Goal: Information Seeking & Learning: Check status

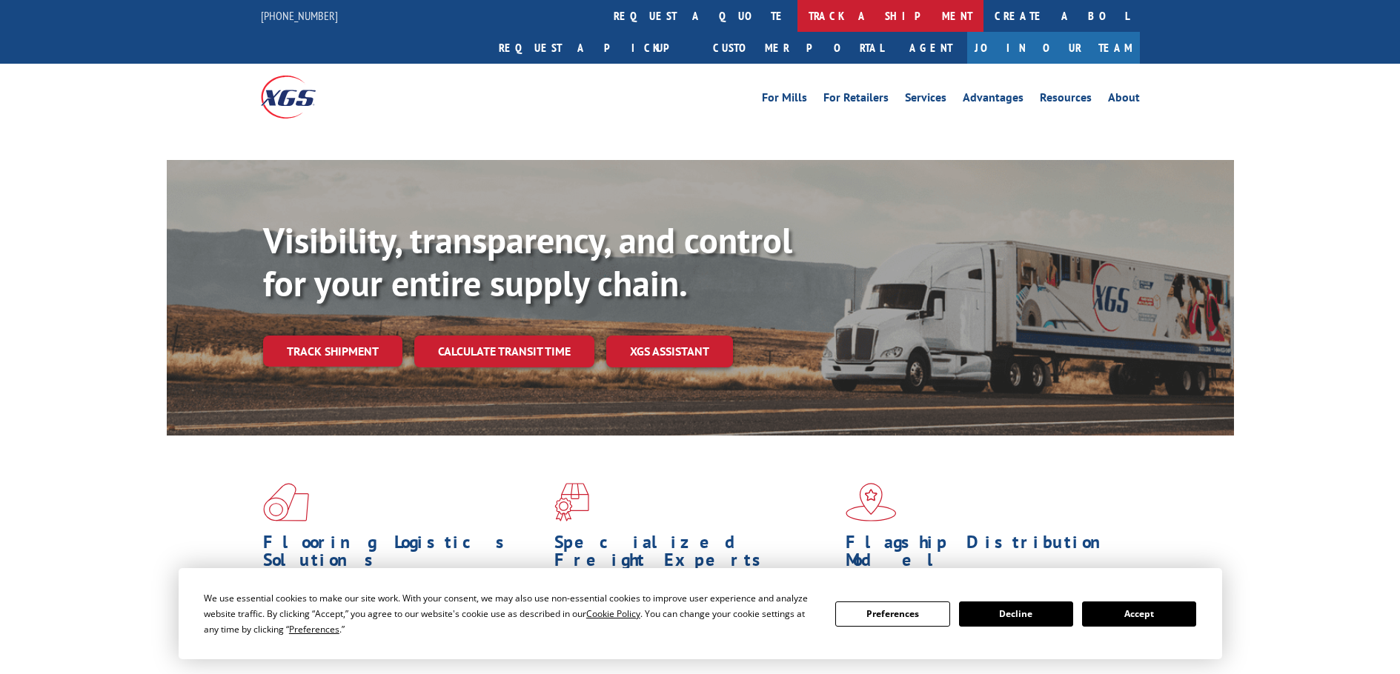
click at [797, 7] on link "track a shipment" at bounding box center [890, 16] width 186 height 32
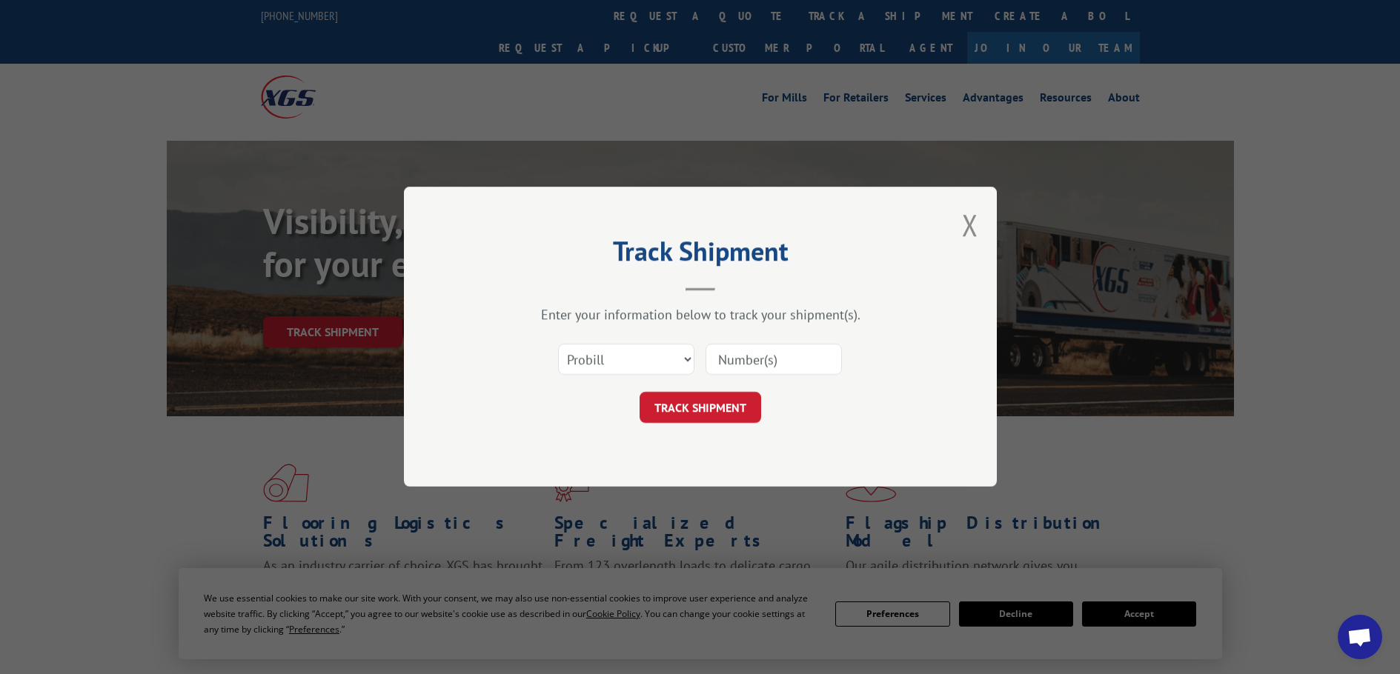
click at [656, 362] on select "Select category... Probill BOL PO" at bounding box center [626, 360] width 136 height 31
select select "bol"
click at [558, 345] on select "Select category... Probill BOL PO" at bounding box center [626, 360] width 136 height 31
click at [740, 354] on input at bounding box center [774, 360] width 136 height 31
paste input "5221267"
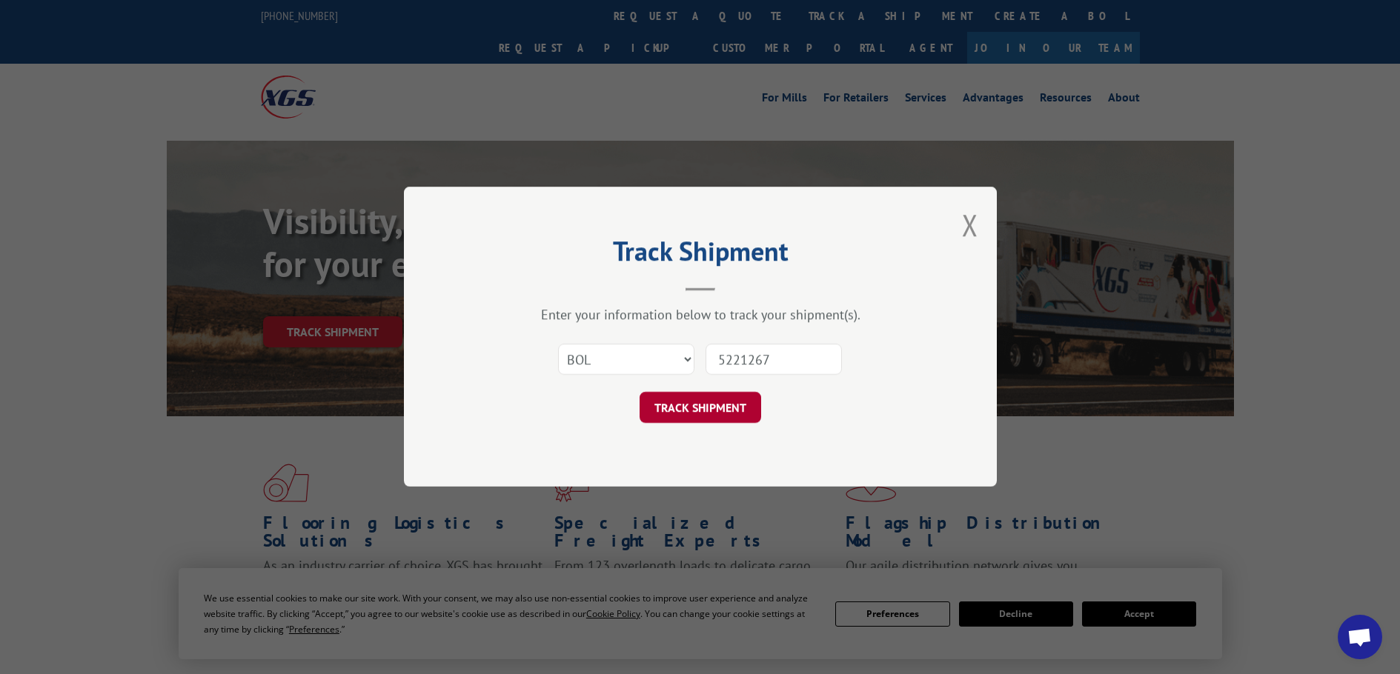
type input "5221267"
click at [719, 403] on button "TRACK SHIPMENT" at bounding box center [701, 408] width 122 height 31
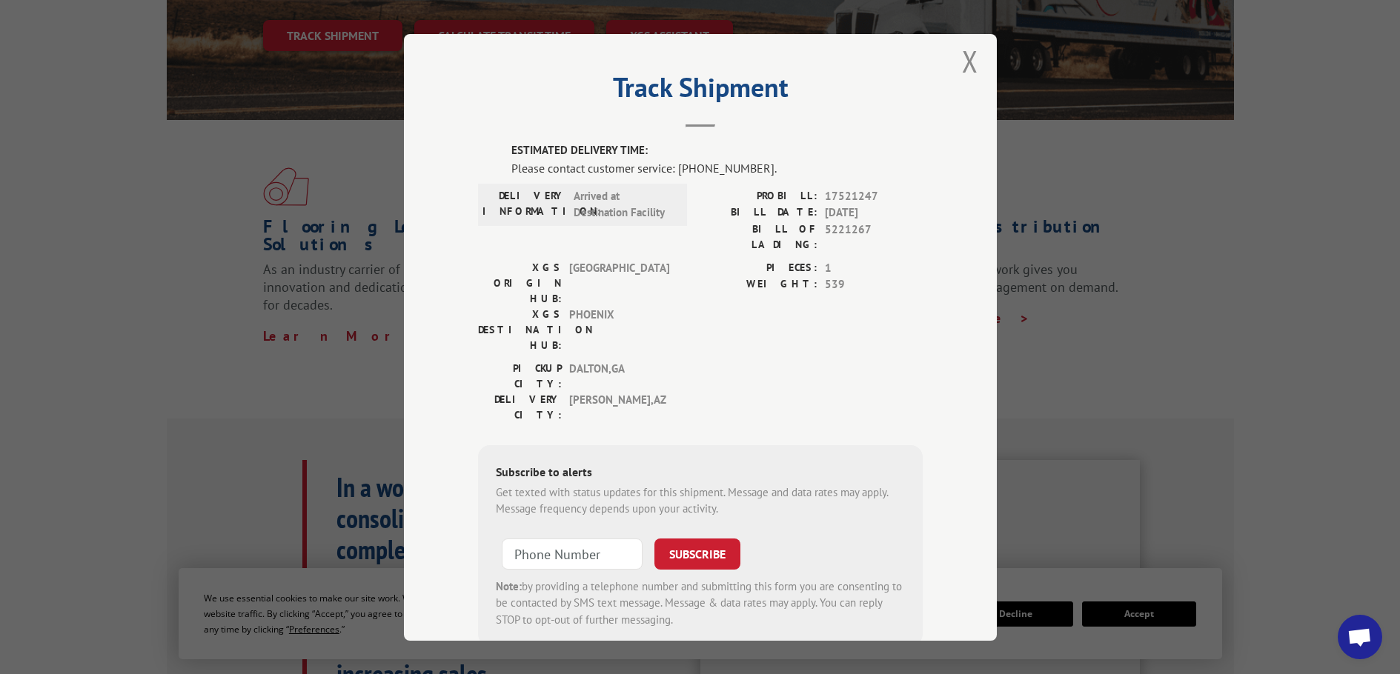
scroll to position [31, 0]
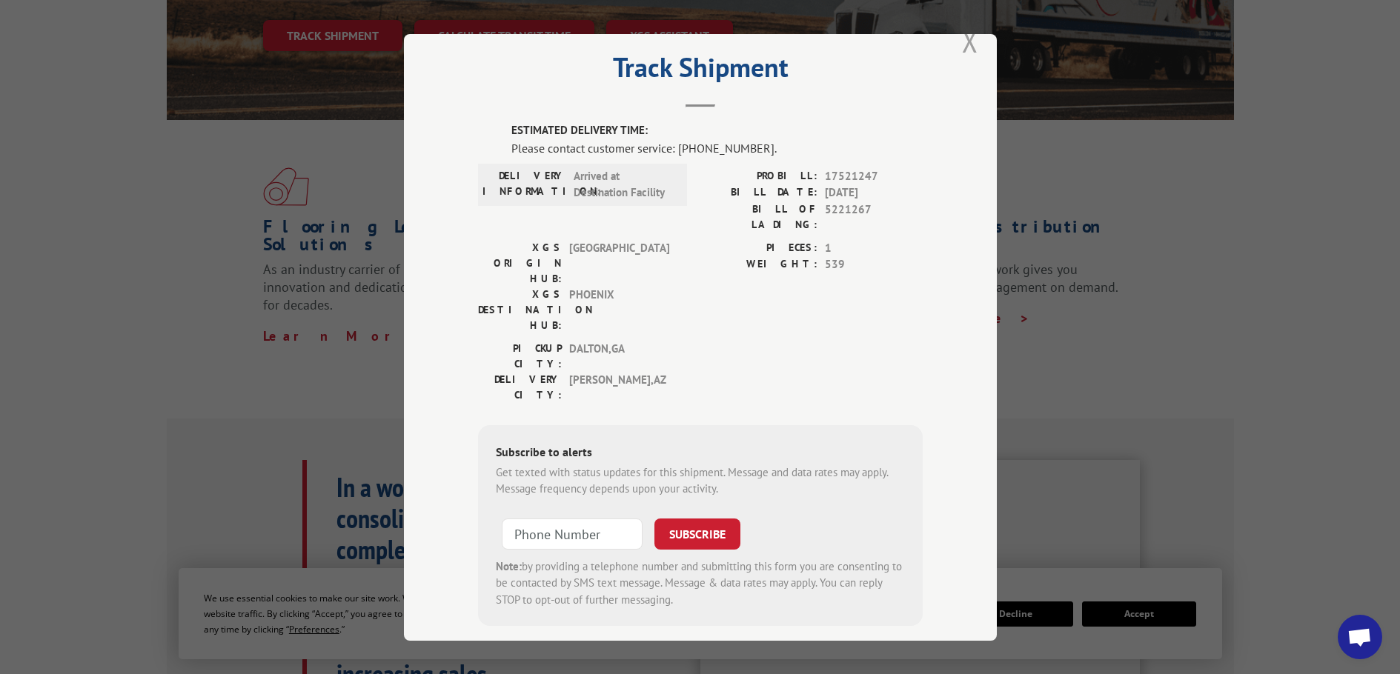
click at [964, 40] on button "Close modal" at bounding box center [970, 40] width 16 height 39
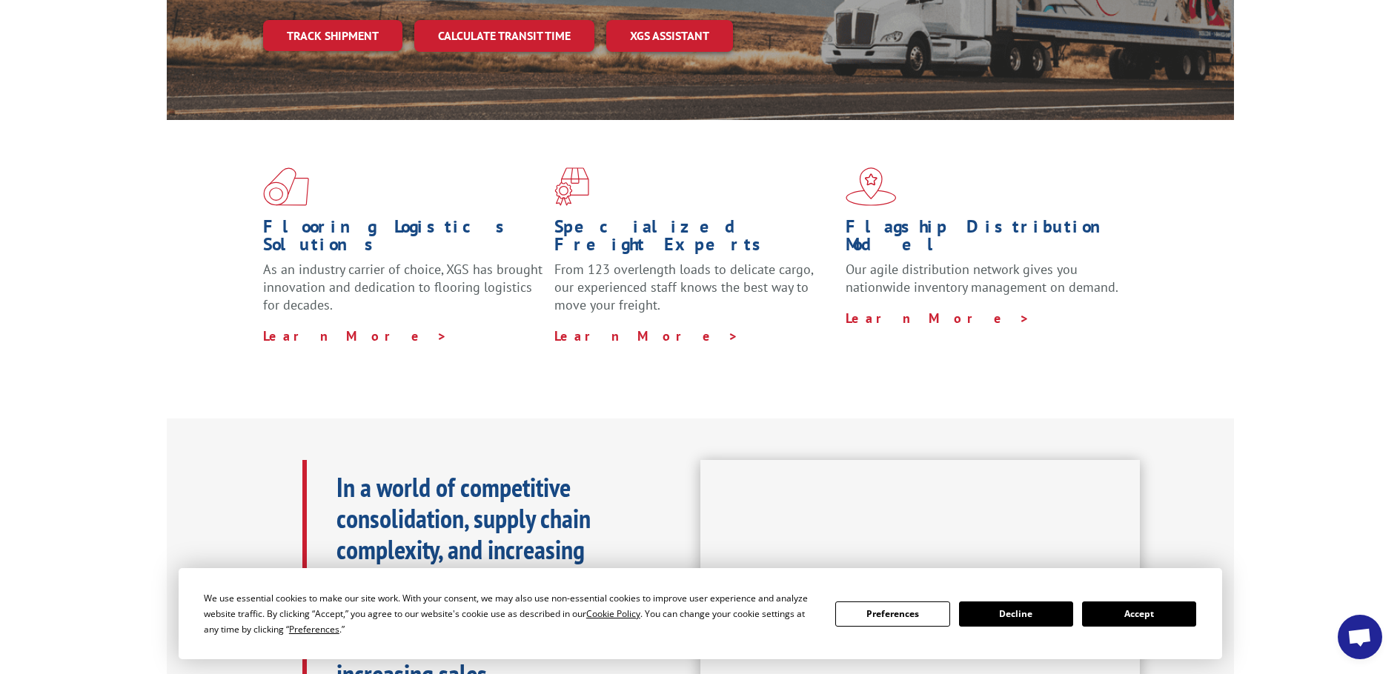
scroll to position [0, 0]
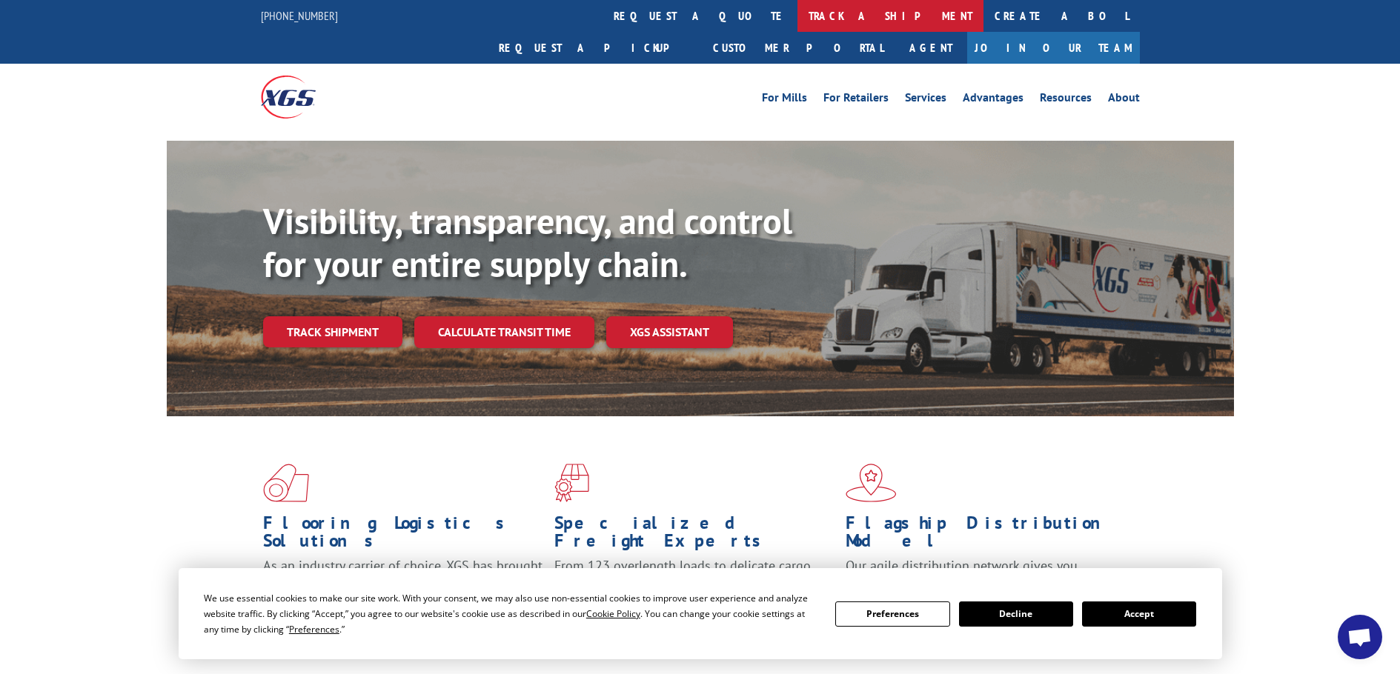
click at [797, 8] on link "track a shipment" at bounding box center [890, 16] width 186 height 32
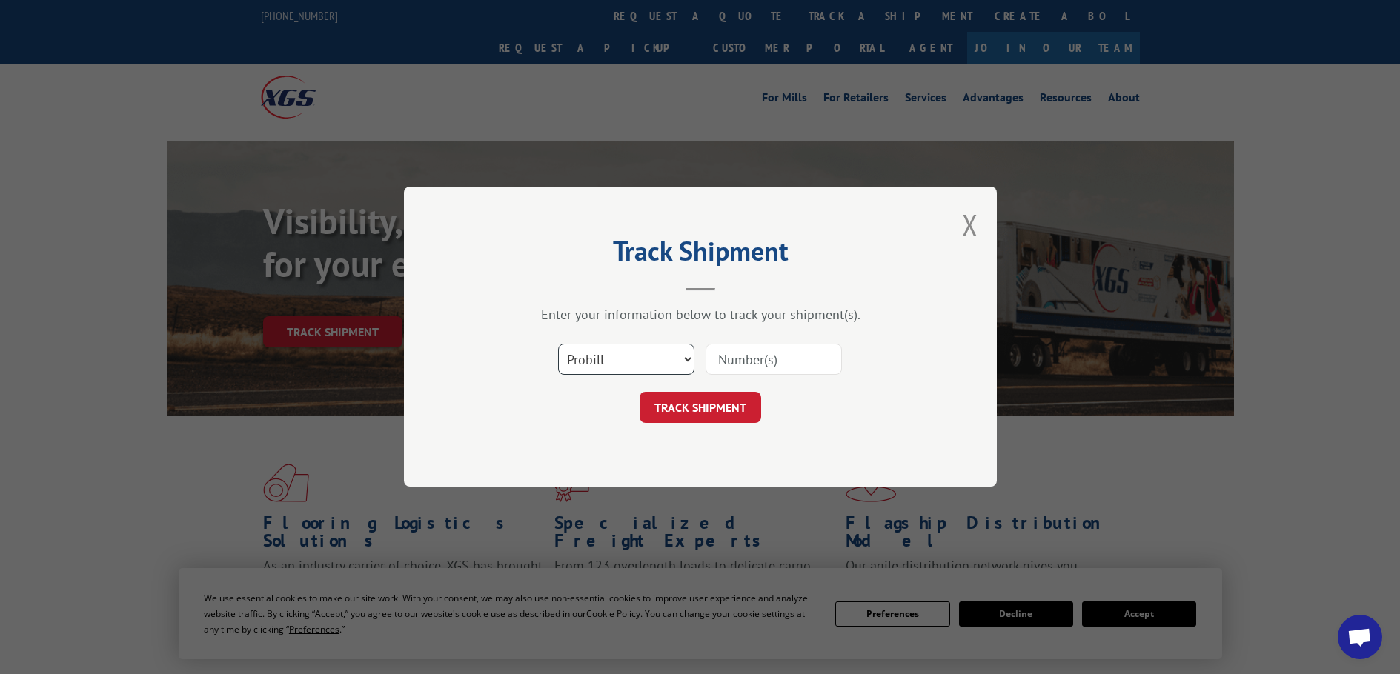
click at [618, 357] on select "Select category... Probill BOL PO" at bounding box center [626, 360] width 136 height 31
select select "bol"
click at [558, 345] on select "Select category... Probill BOL PO" at bounding box center [626, 360] width 136 height 31
click at [763, 359] on input at bounding box center [774, 360] width 136 height 31
paste input "5221267"
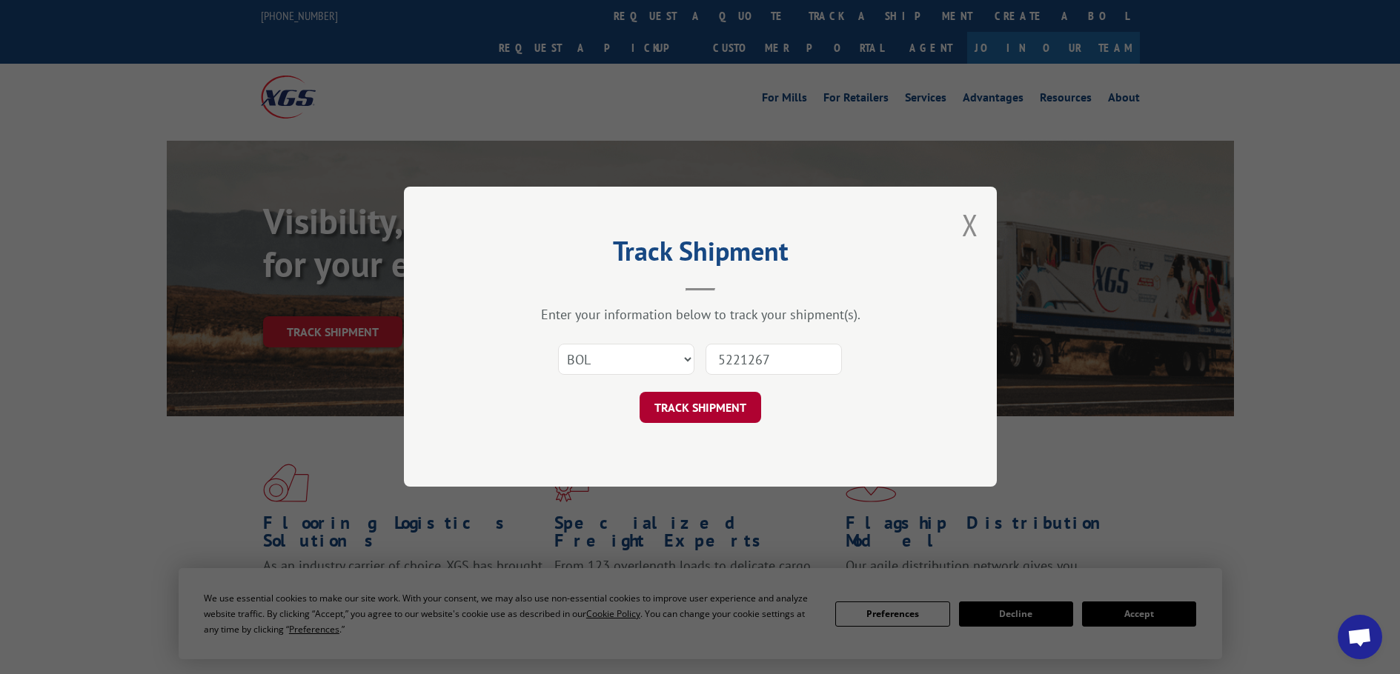
type input "5221267"
click at [715, 411] on button "TRACK SHIPMENT" at bounding box center [701, 408] width 122 height 31
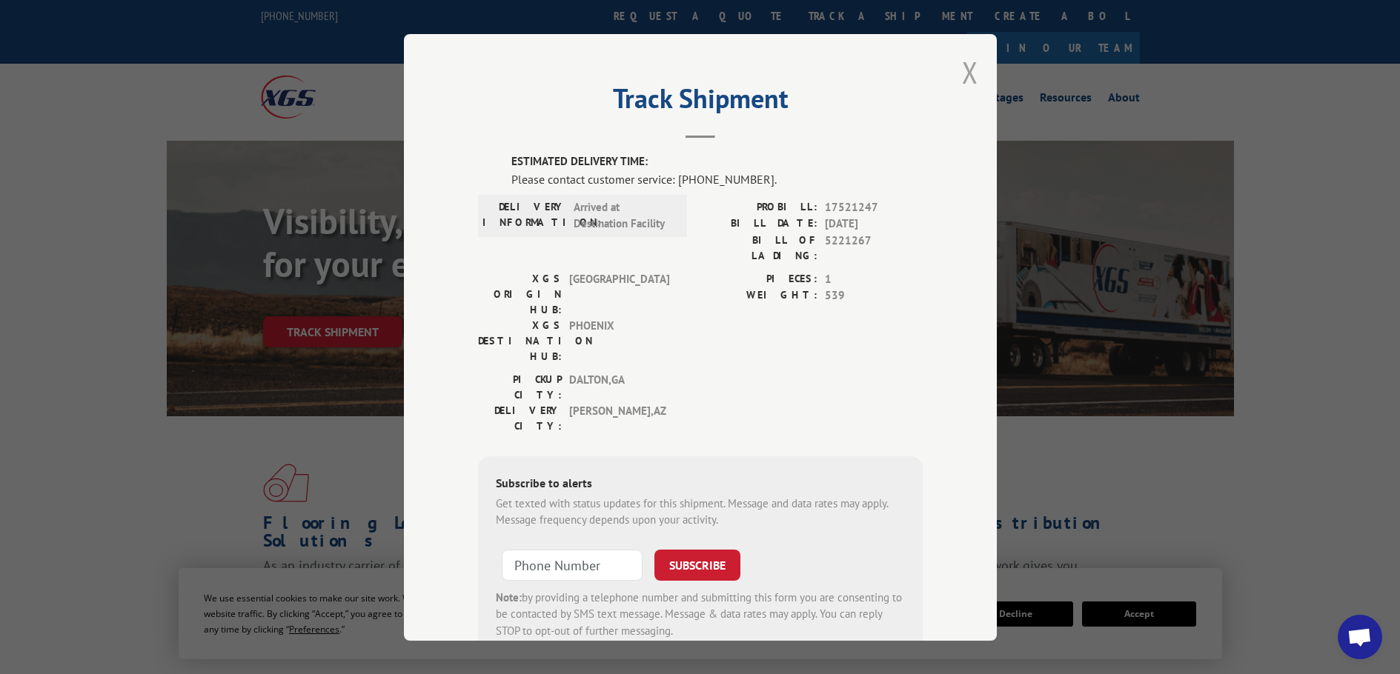
click at [967, 70] on button "Close modal" at bounding box center [970, 72] width 16 height 39
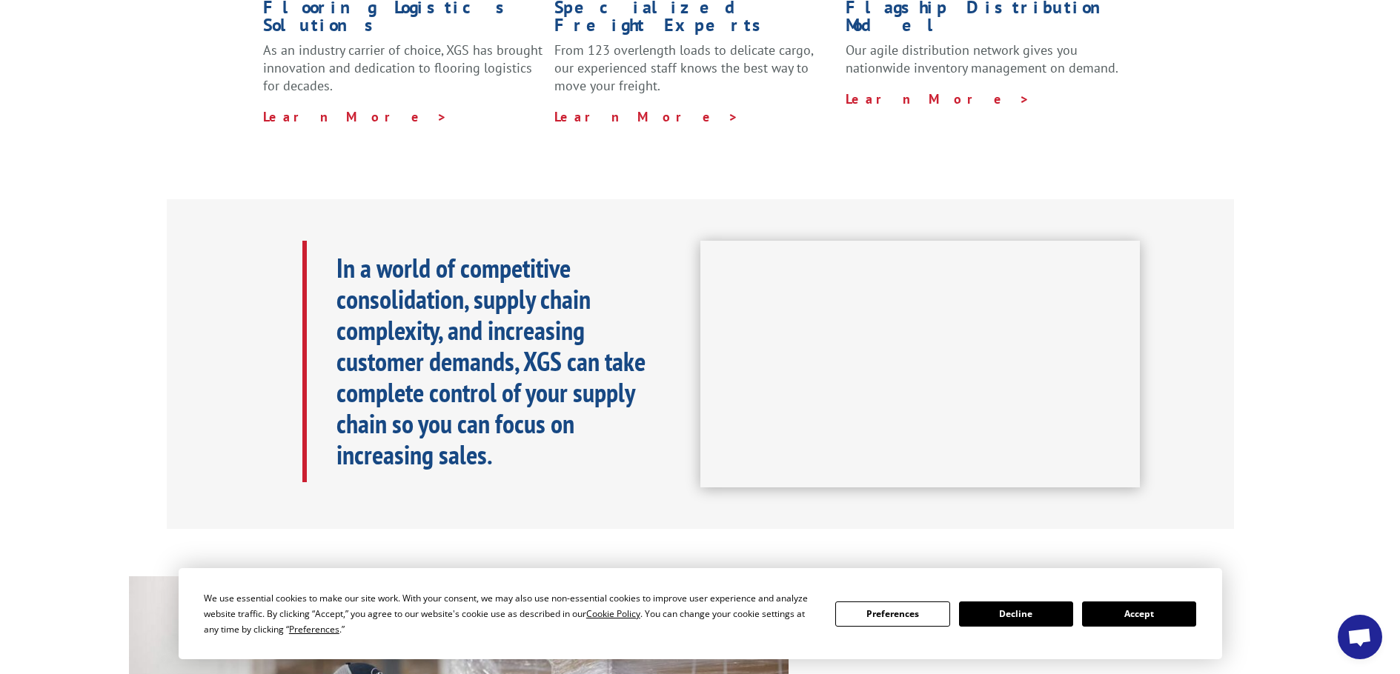
scroll to position [519, 0]
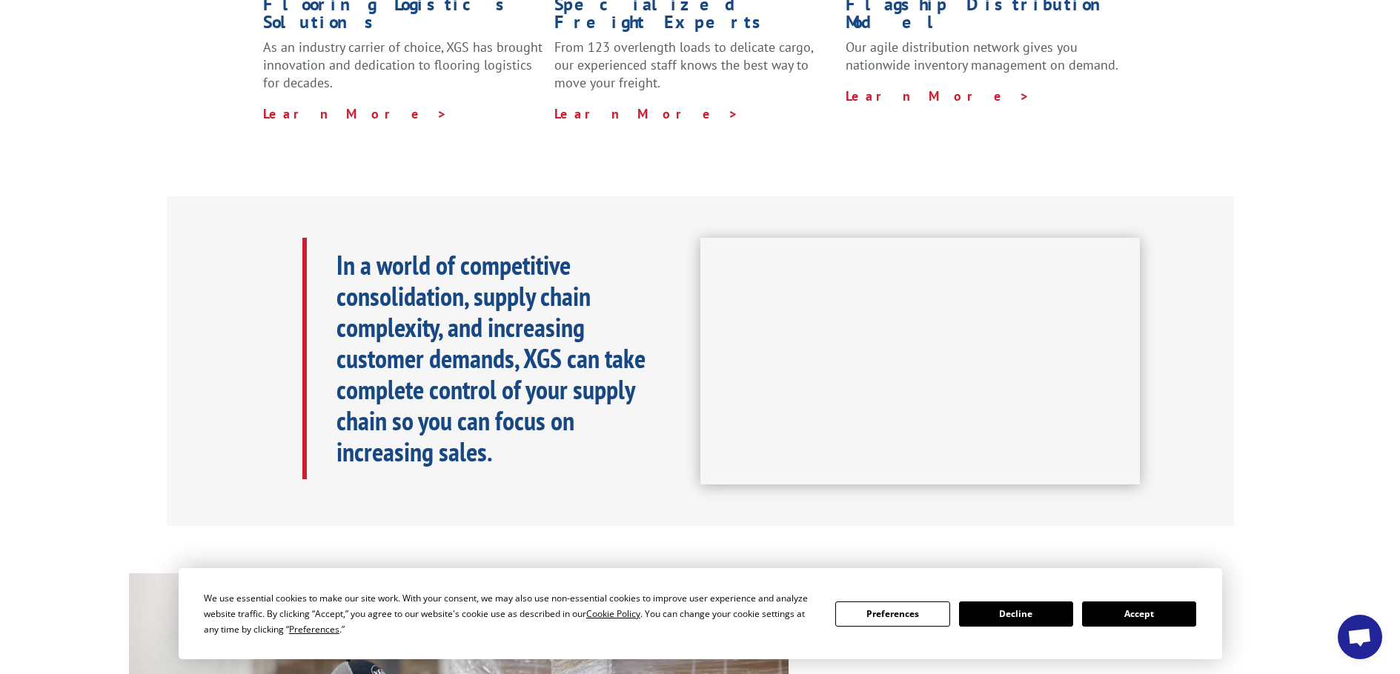
click at [1147, 615] on button "Accept" at bounding box center [1139, 614] width 114 height 25
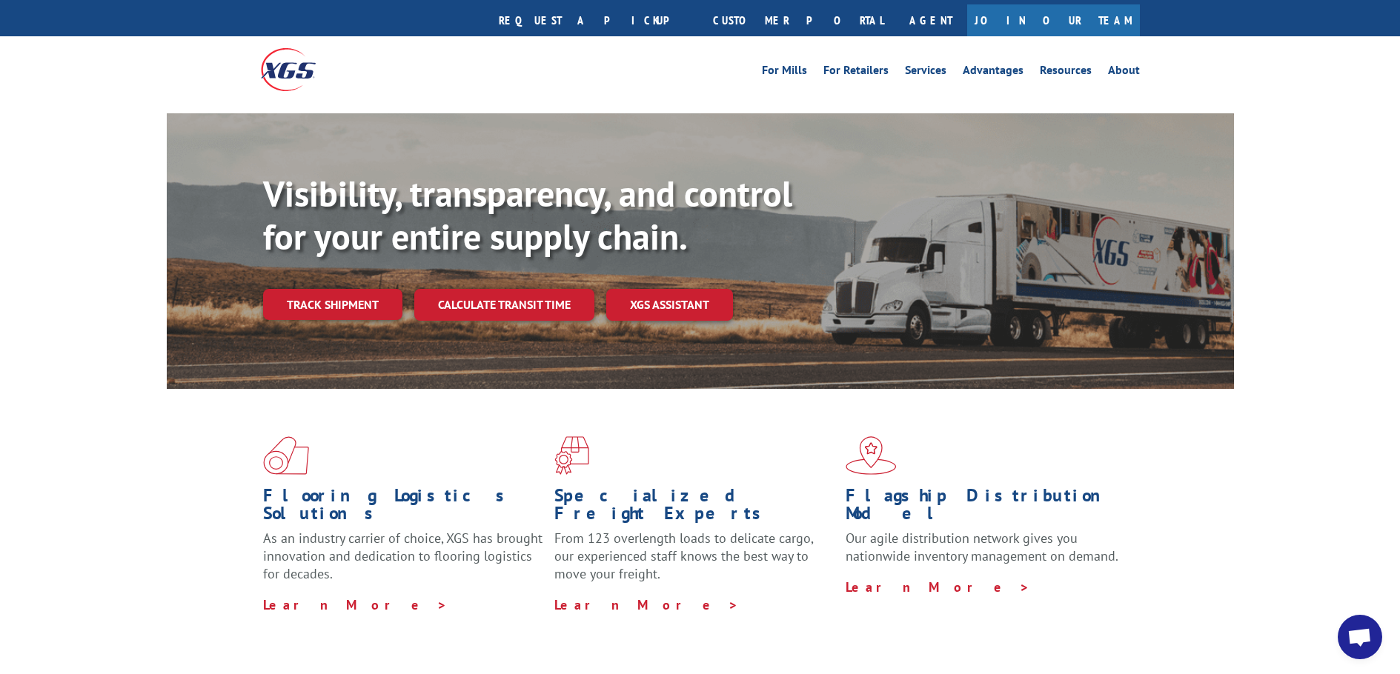
scroll to position [0, 0]
